Goal: Information Seeking & Learning: Learn about a topic

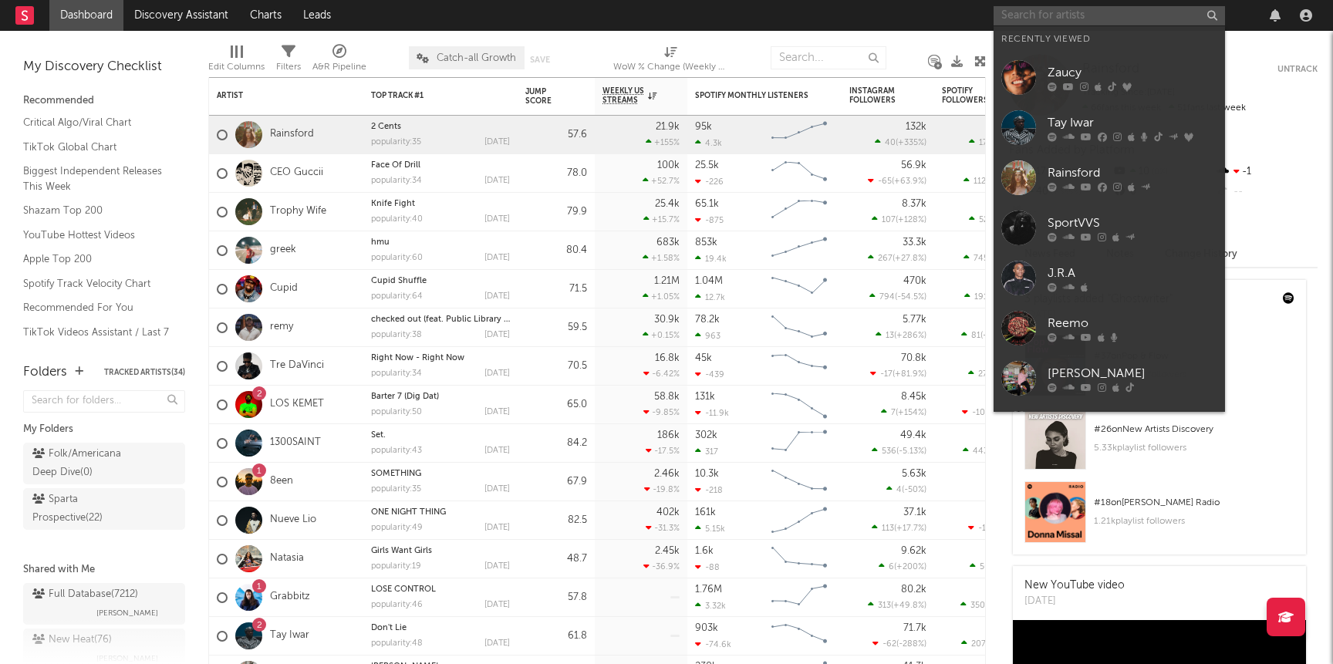
click at [1030, 22] on input "text" at bounding box center [1108, 15] width 231 height 19
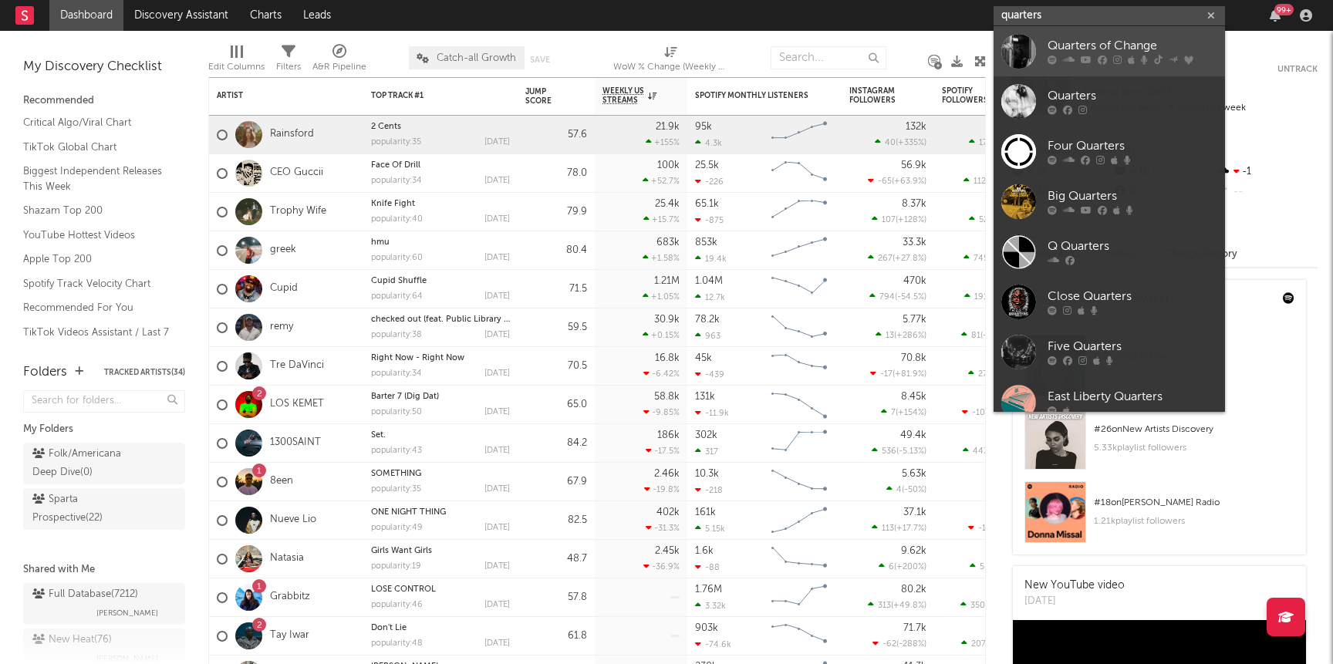
type input "quarters"
click at [1087, 52] on div "Quarters of Change" at bounding box center [1132, 46] width 170 height 19
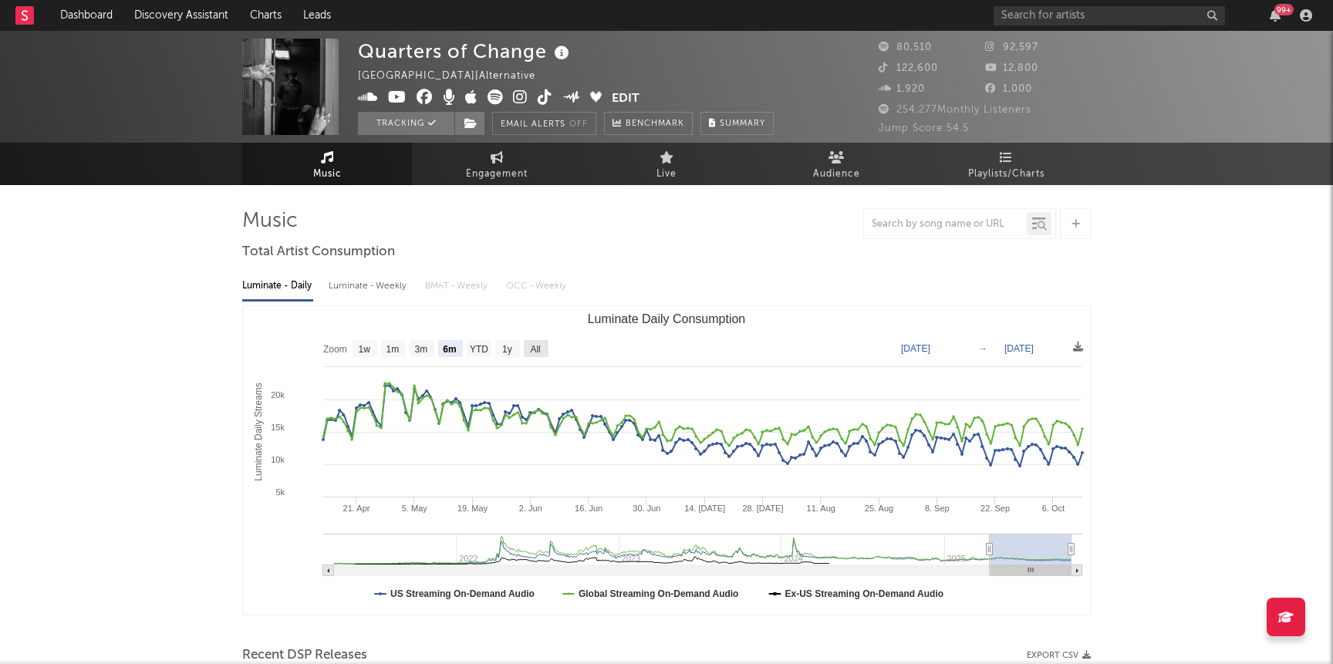
click at [543, 346] on rect "Luminate Daily Consumption" at bounding box center [536, 348] width 25 height 17
select select "All"
type input "[DATE]"
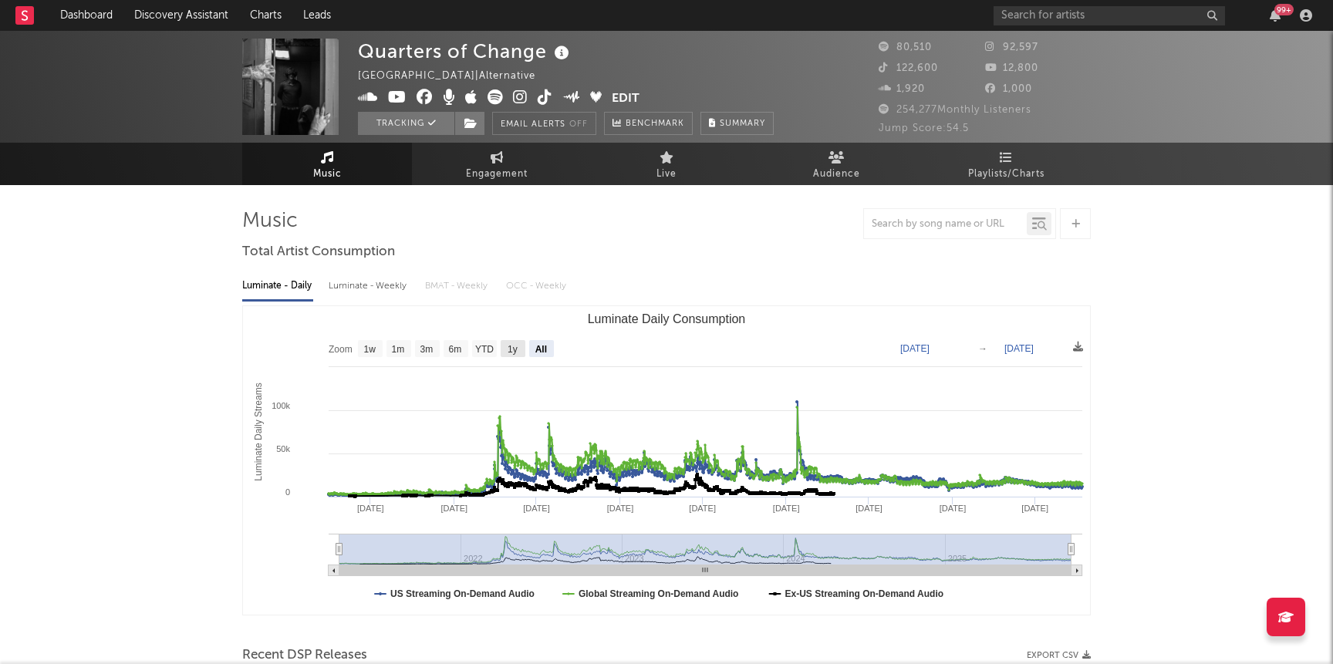
click at [523, 346] on rect "Luminate Daily Consumption" at bounding box center [513, 348] width 25 height 17
select select "1y"
type input "[DATE]"
